Goal: Information Seeking & Learning: Learn about a topic

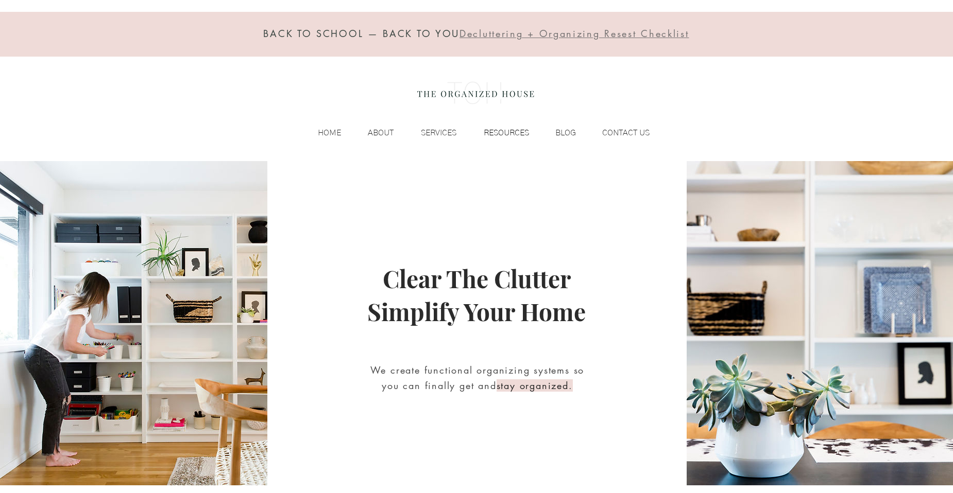
click at [504, 132] on p "RESOURCES" at bounding box center [507, 132] width 56 height 15
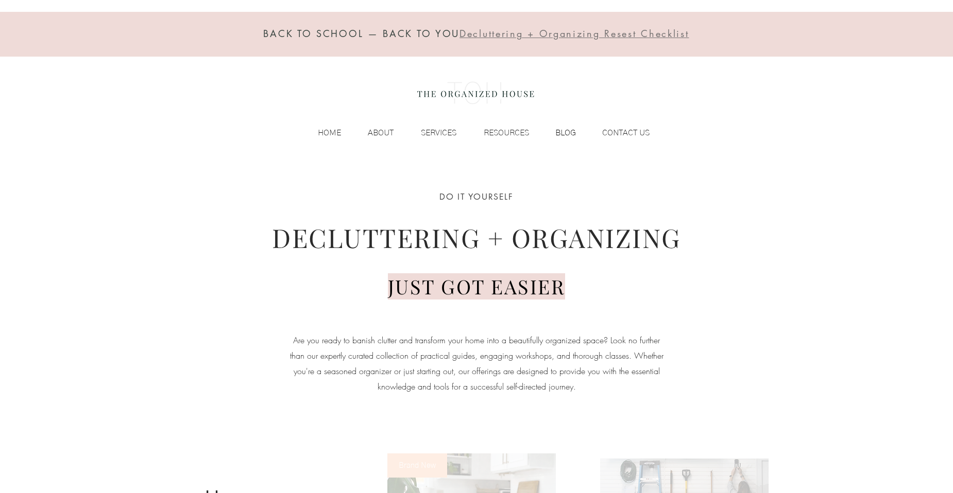
click at [555, 137] on p "BLOG" at bounding box center [565, 132] width 31 height 15
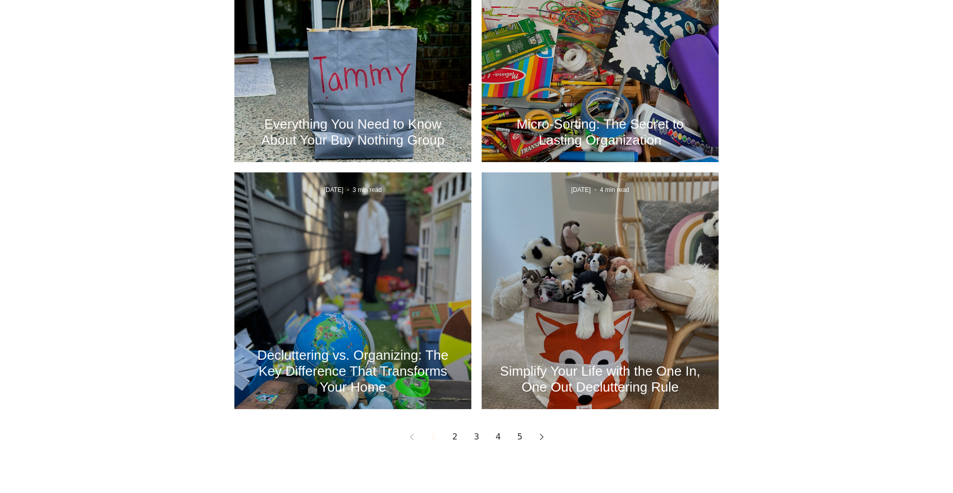
scroll to position [1236, 0]
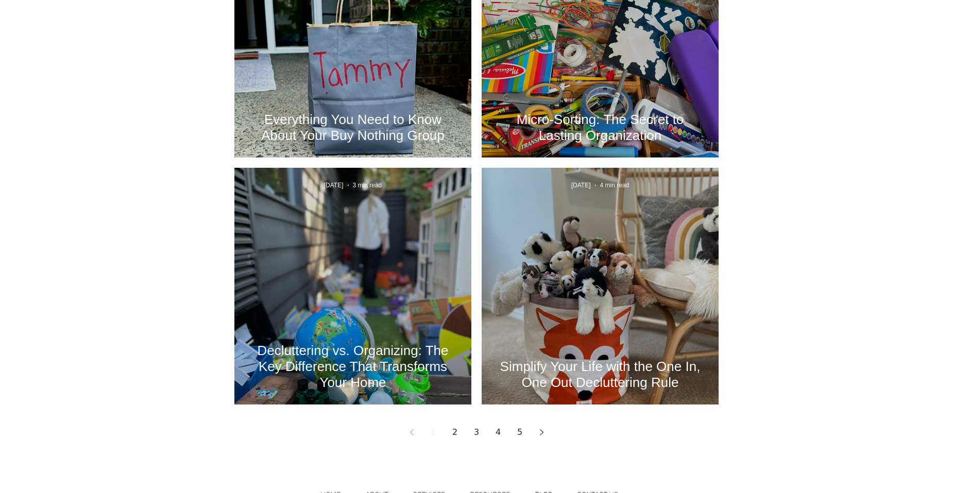
click at [546, 434] on link "Next page" at bounding box center [541, 432] width 19 height 19
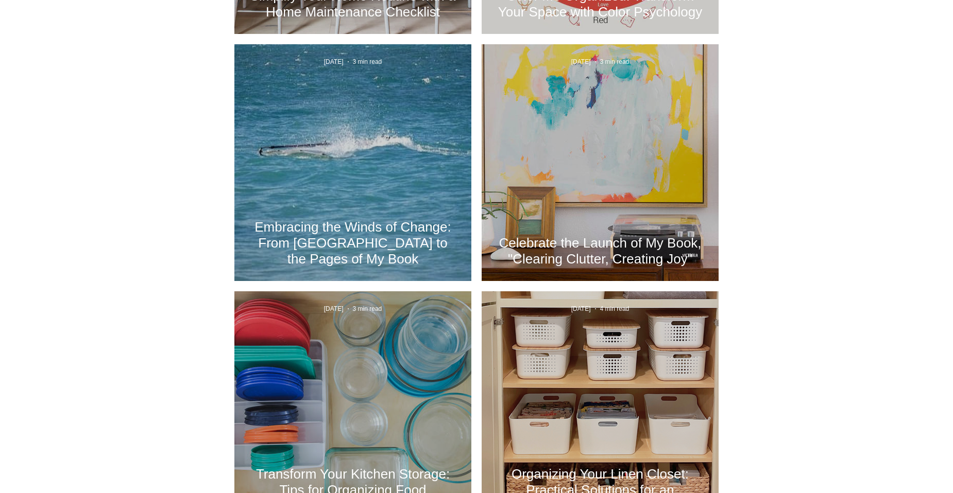
scroll to position [824, 0]
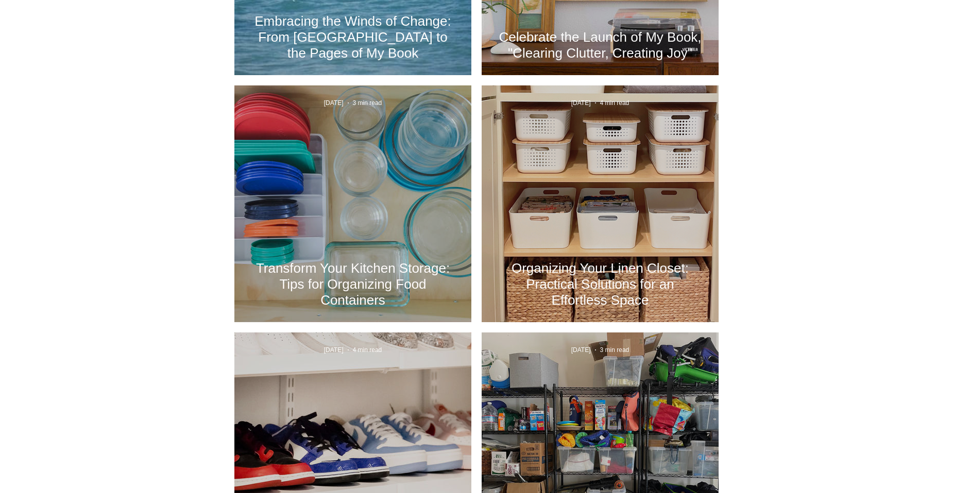
click at [366, 264] on h2 "Transform Your Kitchen Storage: Tips for Organizing Food Containers" at bounding box center [353, 285] width 206 height 48
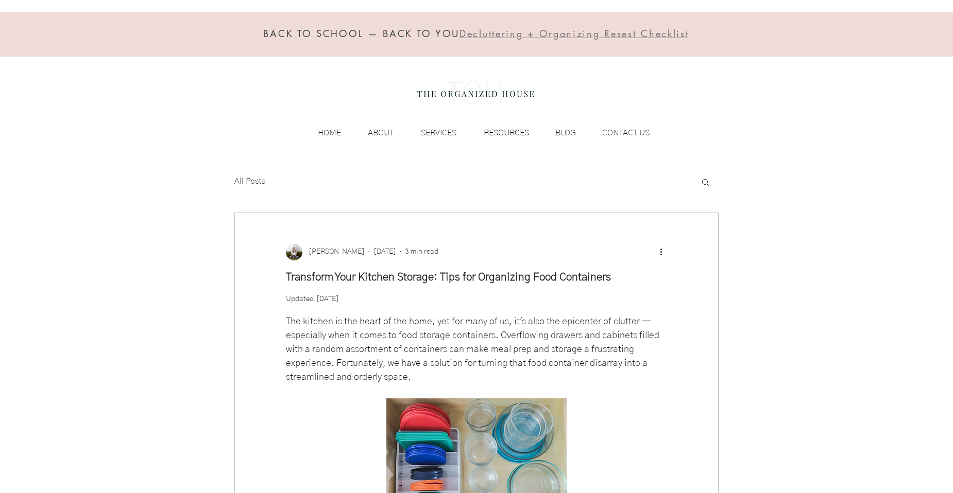
click at [514, 131] on p "RESOURCES" at bounding box center [507, 132] width 56 height 15
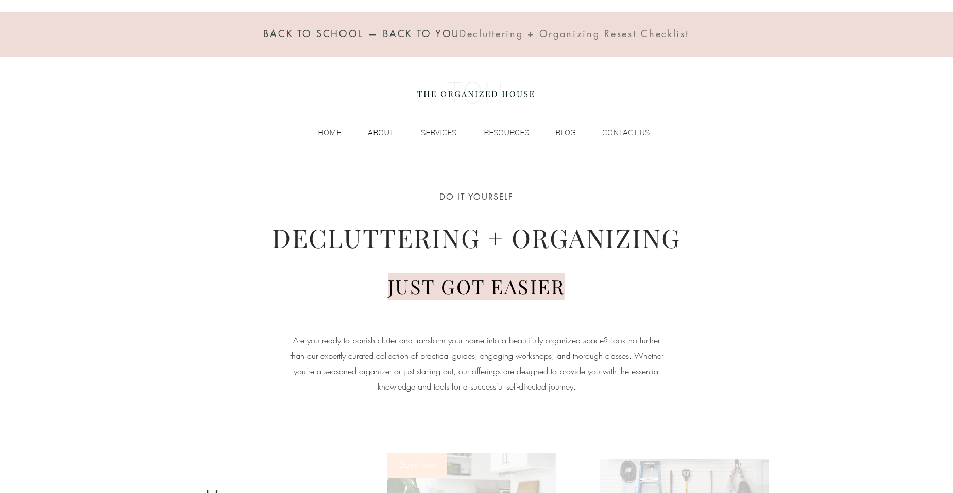
click at [381, 128] on p "ABOUT" at bounding box center [381, 132] width 36 height 15
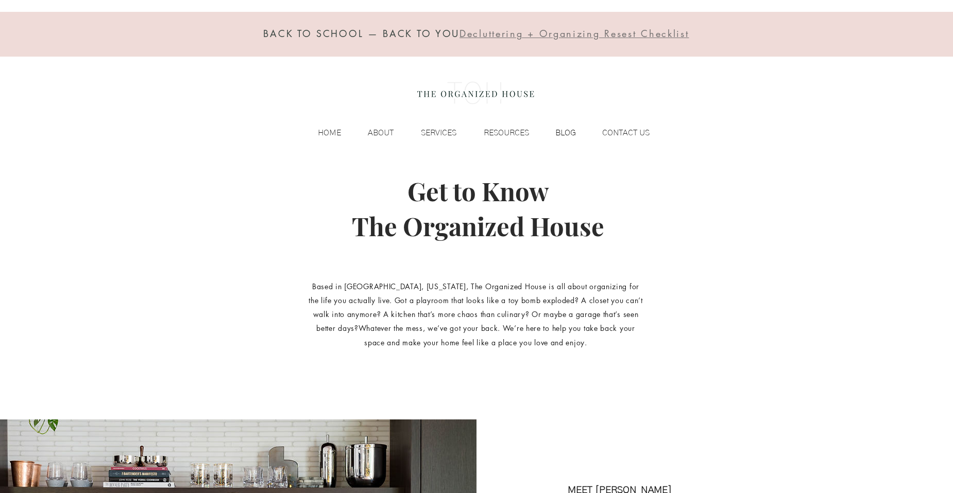
click at [570, 136] on p "BLOG" at bounding box center [565, 132] width 31 height 15
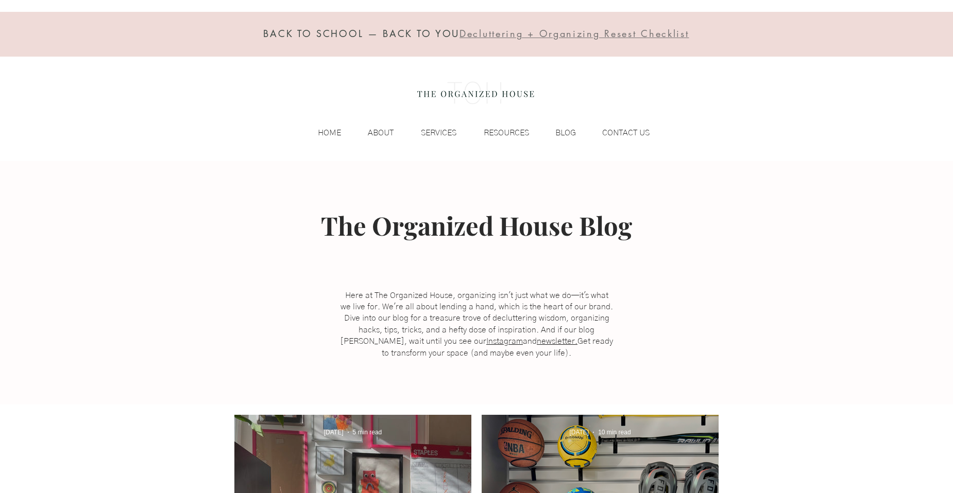
scroll to position [206, 0]
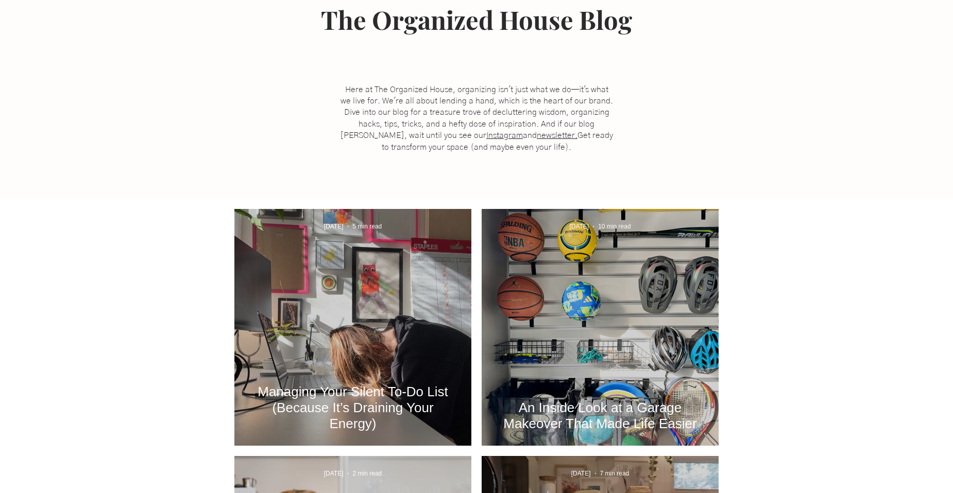
click at [428, 322] on div "Managing Your Silent To-Do List (Because It’s Draining Your Energy)" at bounding box center [352, 339] width 209 height 189
click at [356, 409] on h2 "Managing Your Silent To-Do List (Because It’s Draining Your Energy)" at bounding box center [353, 408] width 206 height 48
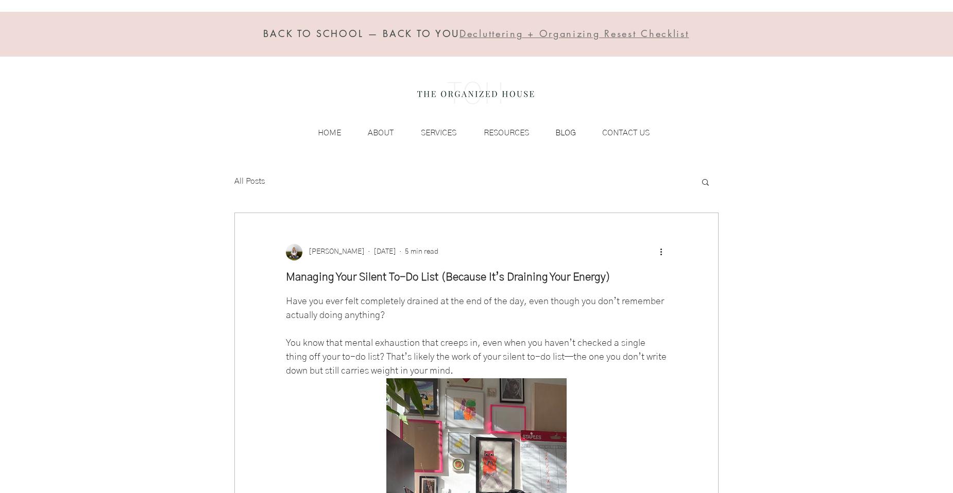
click at [575, 133] on p "BLOG" at bounding box center [565, 132] width 31 height 15
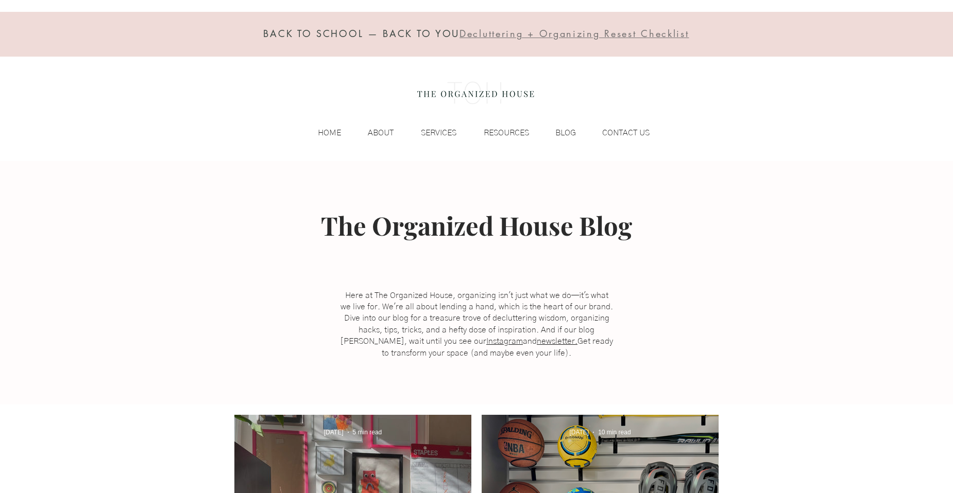
click at [701, 180] on div "main content" at bounding box center [476, 283] width 953 height 244
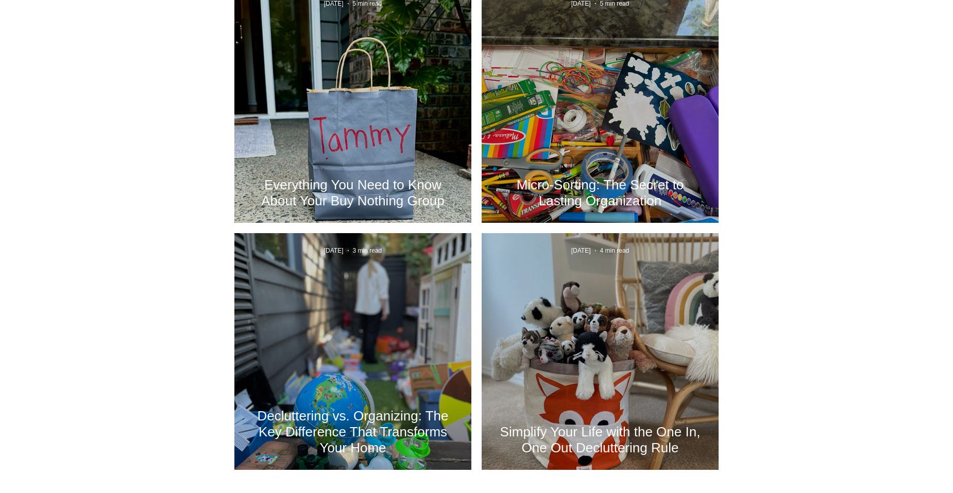
scroll to position [1236, 0]
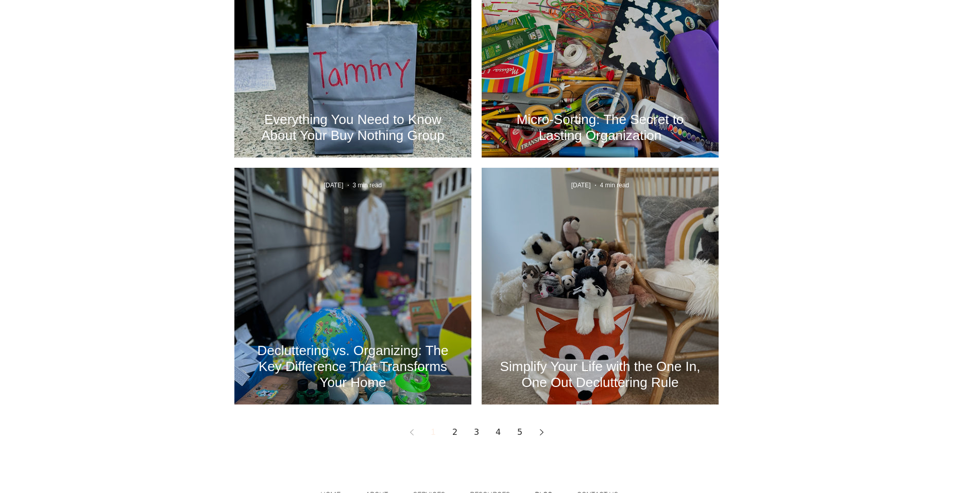
drag, startPoint x: 534, startPoint y: 433, endPoint x: 542, endPoint y: 433, distance: 7.7
click at [534, 433] on link "Next page" at bounding box center [541, 432] width 19 height 19
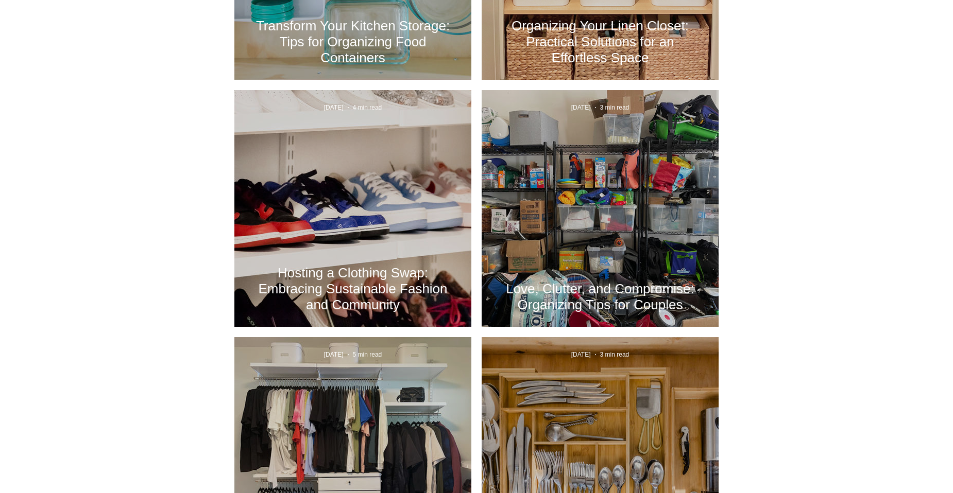
scroll to position [1236, 0]
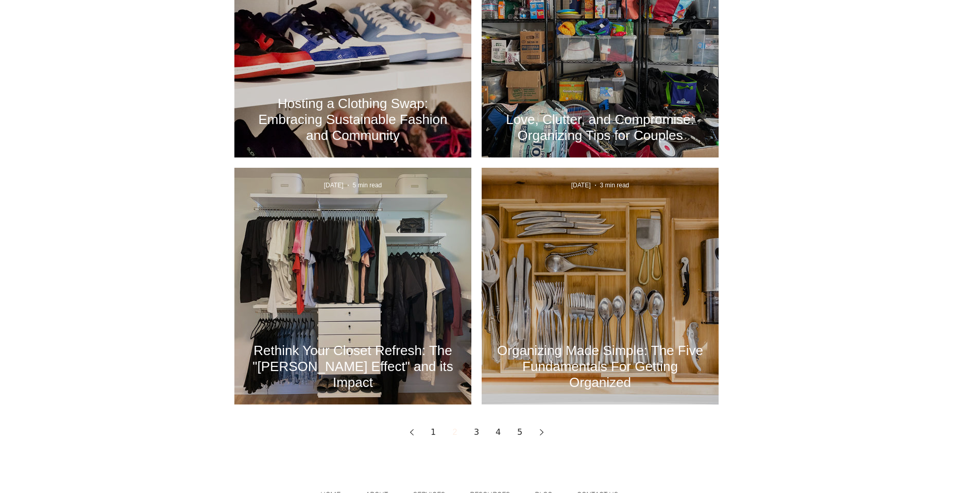
click at [582, 365] on h2 "Organizing Made Simple: The Five Fundamentals For Getting Organized" at bounding box center [600, 367] width 206 height 48
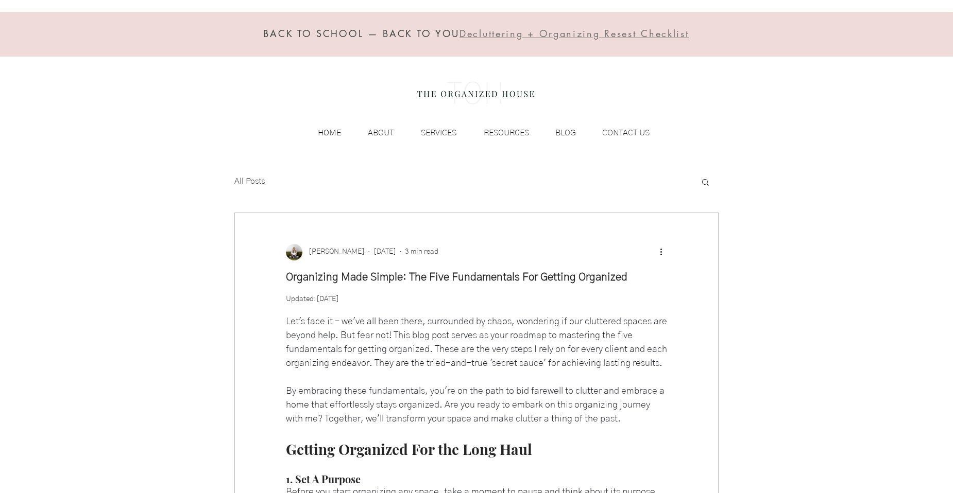
click at [338, 132] on p "HOME" at bounding box center [329, 132] width 33 height 15
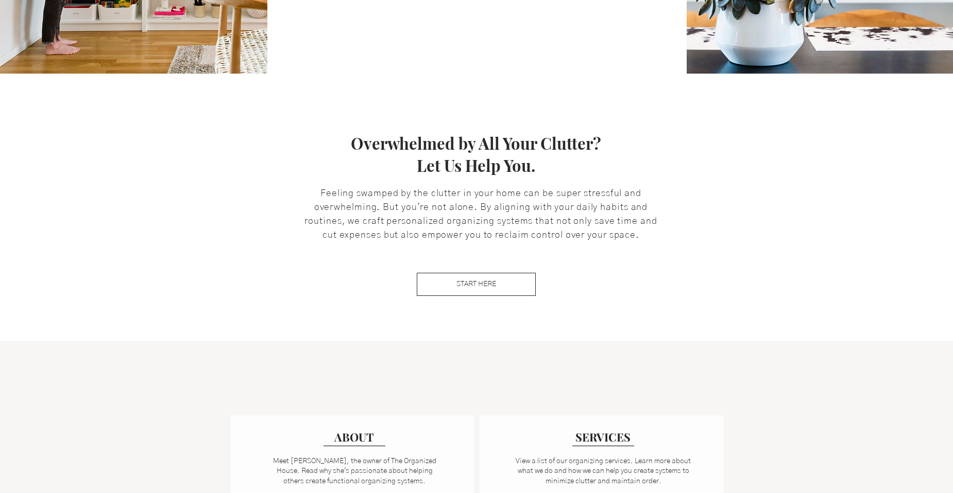
scroll to position [618, 0]
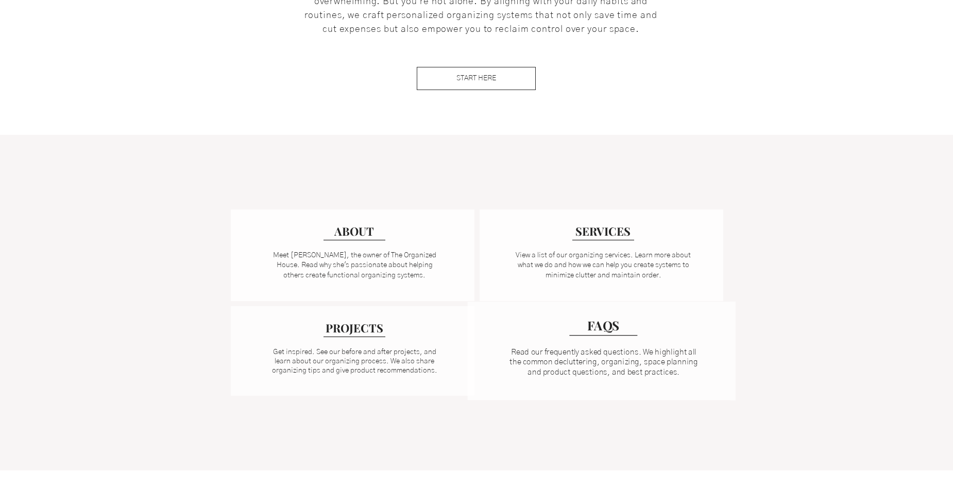
click at [577, 342] on div at bounding box center [601, 351] width 268 height 98
click at [602, 330] on span "FAQS" at bounding box center [603, 325] width 32 height 17
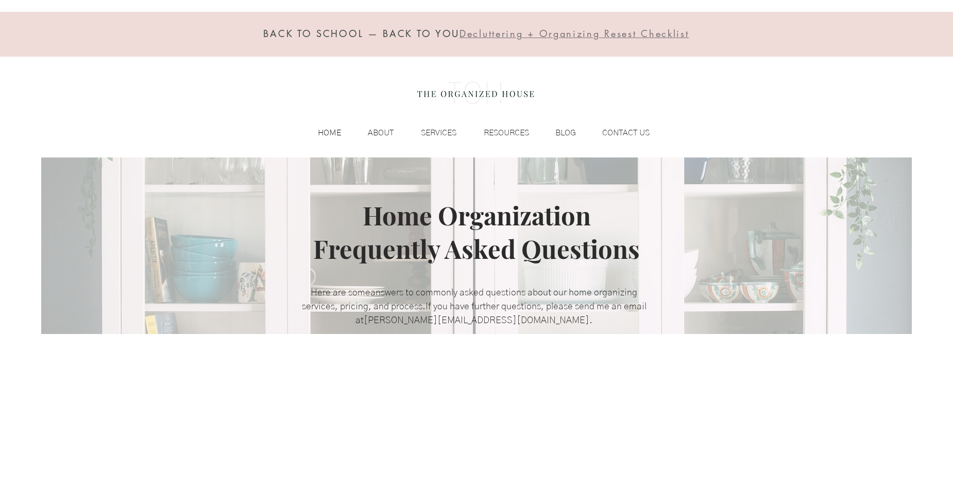
click at [335, 134] on p "HOME" at bounding box center [329, 132] width 33 height 15
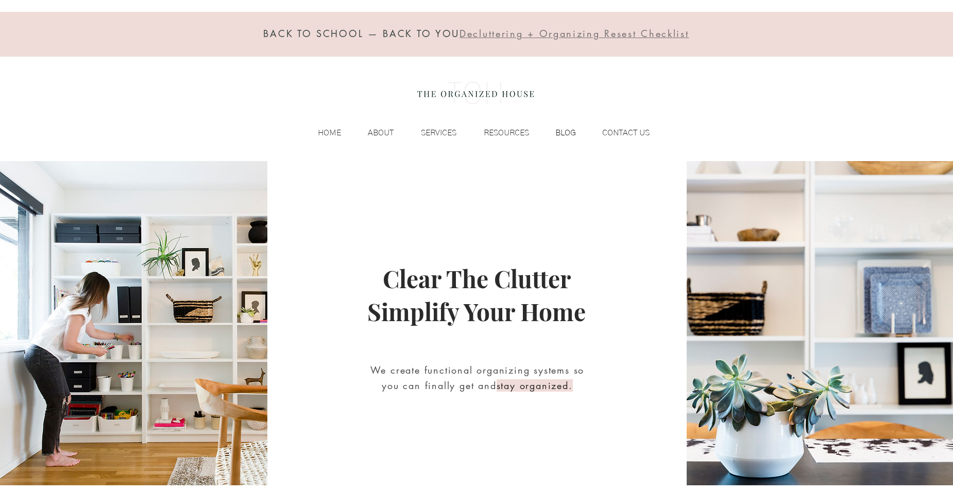
click at [570, 134] on p "BLOG" at bounding box center [565, 132] width 31 height 15
